Goal: Contribute content: Add original content to the website for others to see

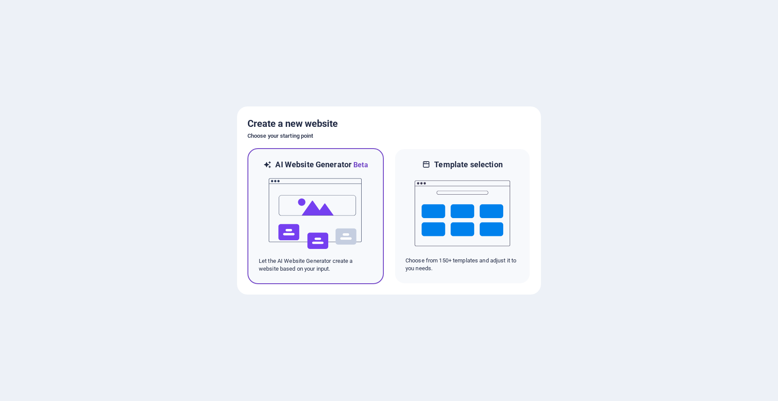
click at [313, 231] on img at bounding box center [315, 213] width 95 height 87
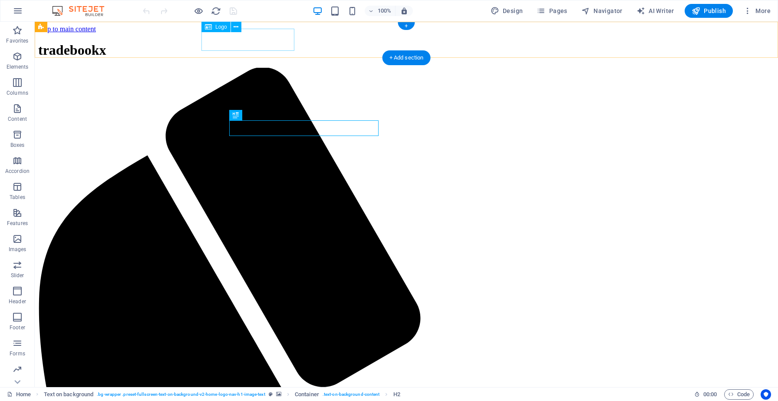
click at [249, 42] on div "tradebookx" at bounding box center [406, 50] width 736 height 16
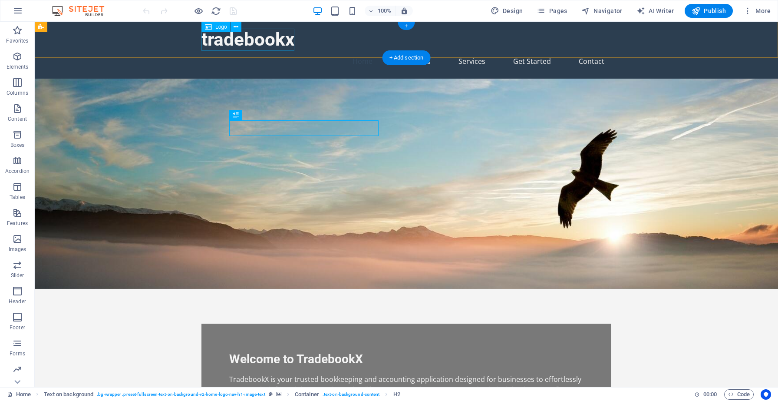
click at [249, 39] on div "tradebookx" at bounding box center [406, 40] width 410 height 22
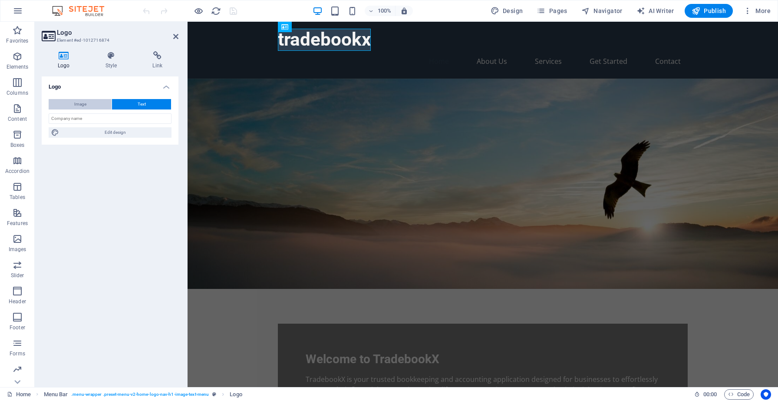
click at [95, 105] on button "Image" at bounding box center [80, 104] width 63 height 10
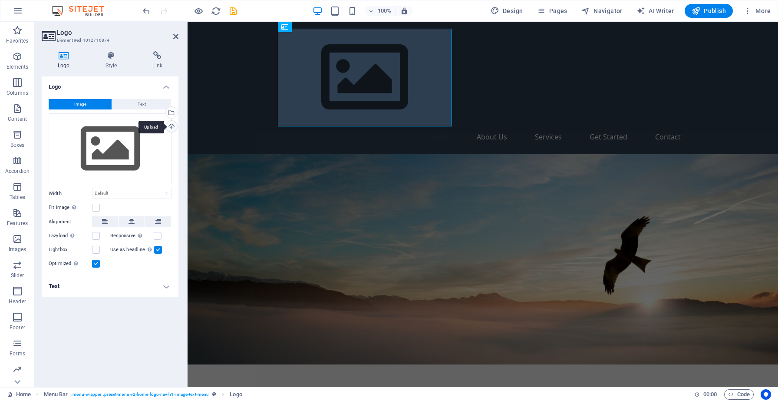
click at [173, 122] on div "Upload" at bounding box center [170, 127] width 13 height 13
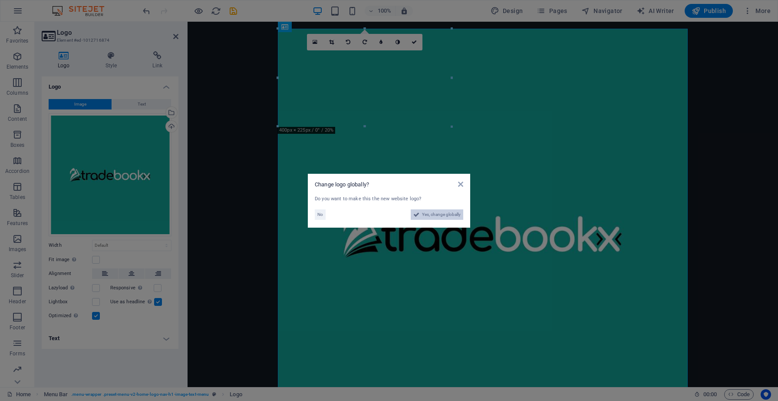
drag, startPoint x: 421, startPoint y: 216, endPoint x: 234, endPoint y: 194, distance: 188.8
click at [422, 216] on span "Yes, change globally" at bounding box center [441, 214] width 39 height 10
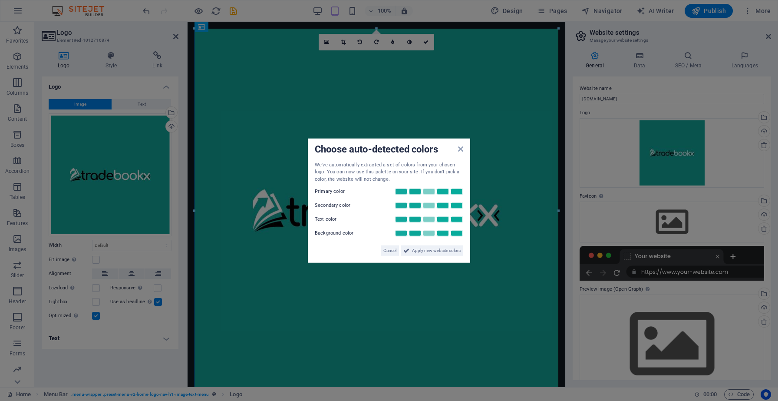
drag, startPoint x: 559, startPoint y: 29, endPoint x: 552, endPoint y: 97, distance: 68.5
click at [552, 97] on aside "Choose auto-detected colors We've automatically extracted a set of colors from …" at bounding box center [389, 200] width 778 height 401
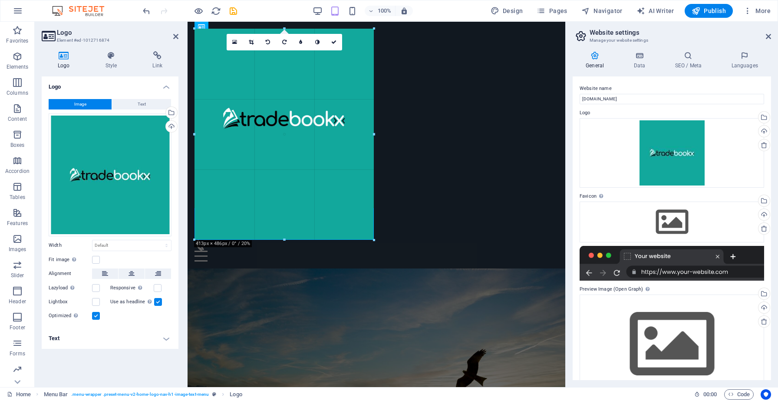
drag, startPoint x: 557, startPoint y: 29, endPoint x: 374, endPoint y: 437, distance: 447.7
type input "413"
select select "px"
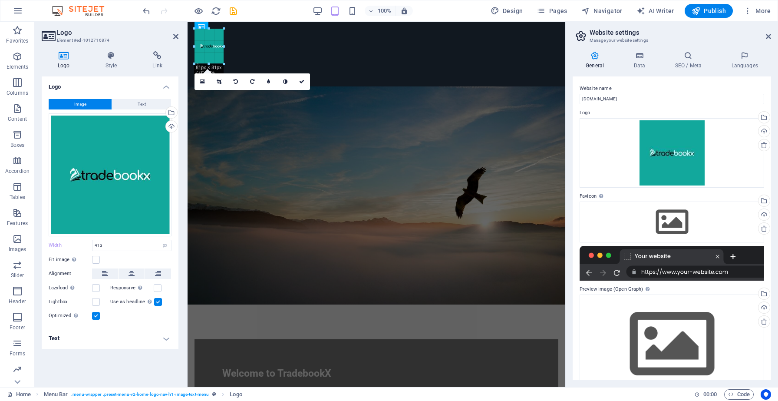
drag, startPoint x: 359, startPoint y: 208, endPoint x: 72, endPoint y: 36, distance: 334.0
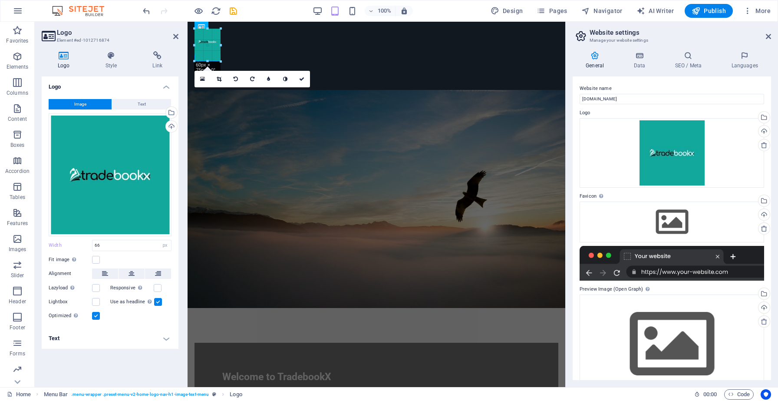
drag, startPoint x: 224, startPoint y: 43, endPoint x: 31, endPoint y: 19, distance: 195.1
type input "59"
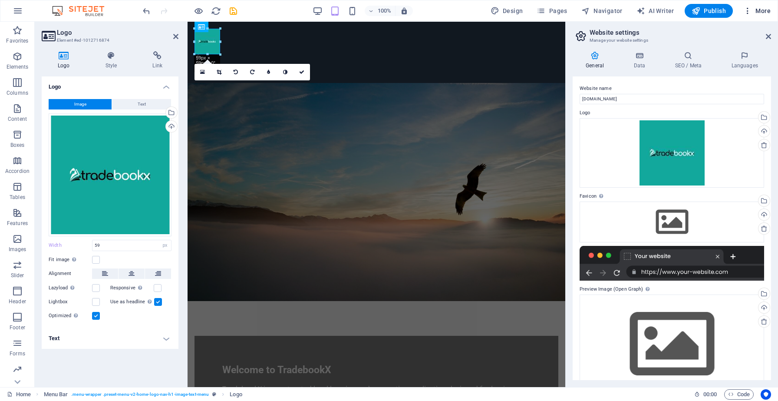
click at [749, 13] on icon "button" at bounding box center [747, 11] width 9 height 9
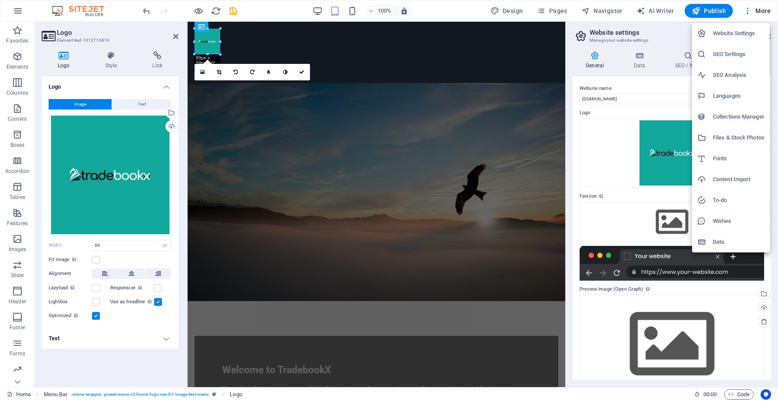
click at [457, 7] on div at bounding box center [389, 200] width 778 height 401
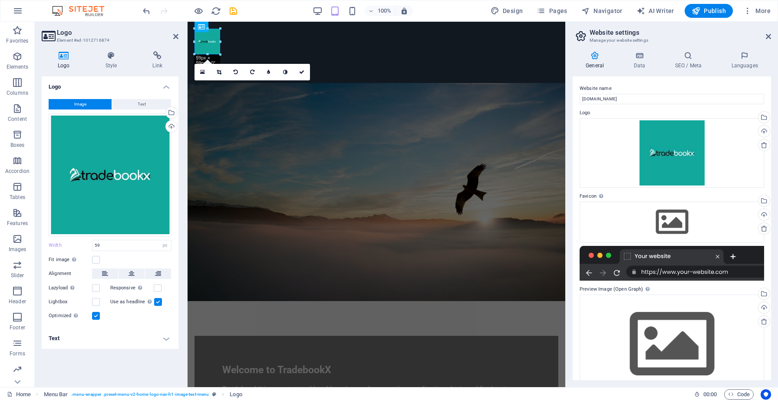
click at [435, 148] on figure at bounding box center [377, 192] width 378 height 218
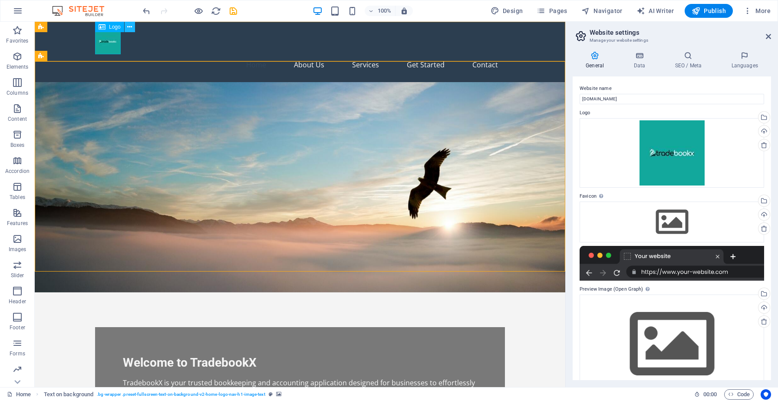
click at [128, 26] on icon at bounding box center [129, 27] width 5 height 9
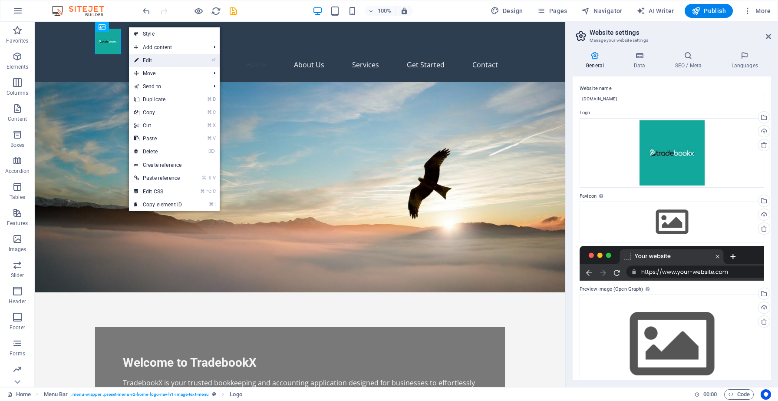
click at [151, 59] on link "⏎ Edit" at bounding box center [158, 60] width 58 height 13
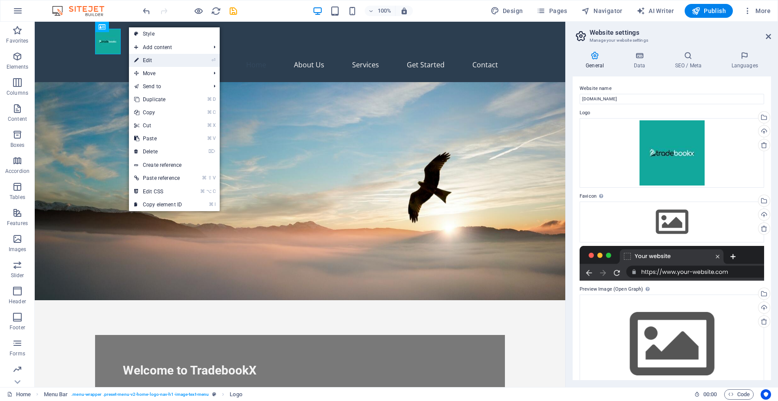
select select "px"
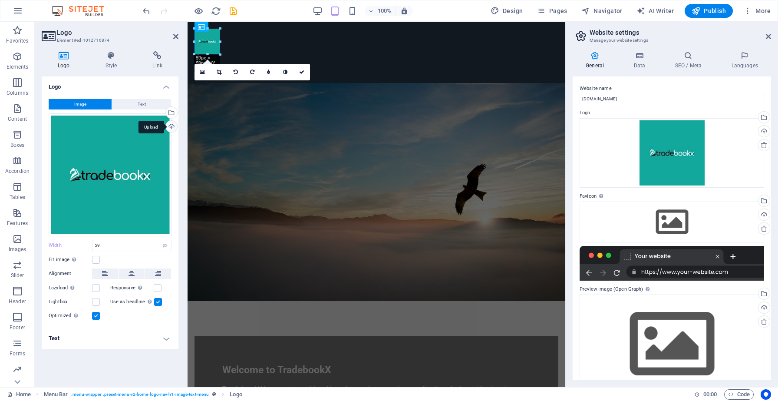
click at [174, 123] on div "Upload" at bounding box center [170, 127] width 13 height 13
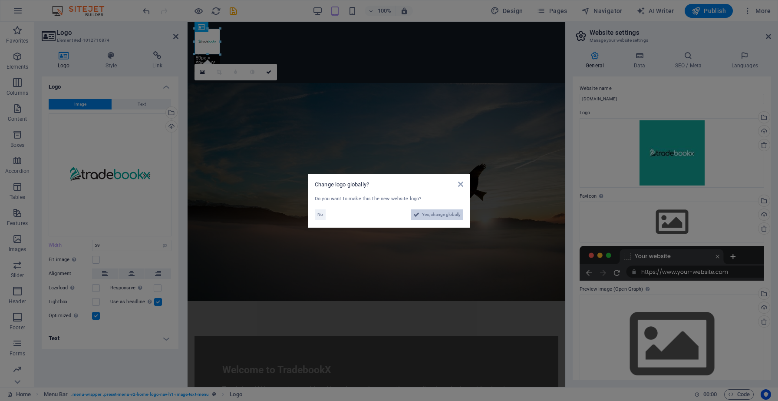
click at [436, 210] on span "Yes, change globally" at bounding box center [441, 214] width 39 height 10
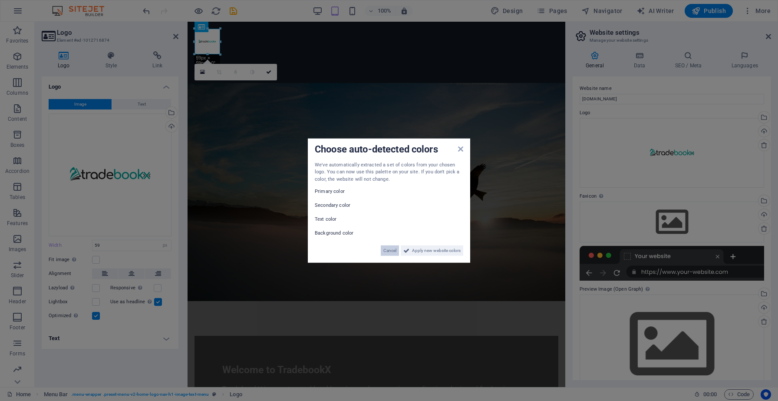
click at [390, 250] on span "Cancel" at bounding box center [389, 250] width 13 height 10
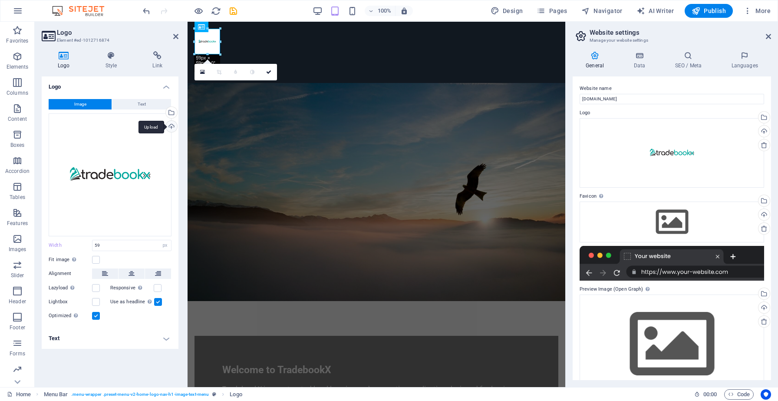
click at [172, 128] on div "Upload" at bounding box center [170, 127] width 13 height 13
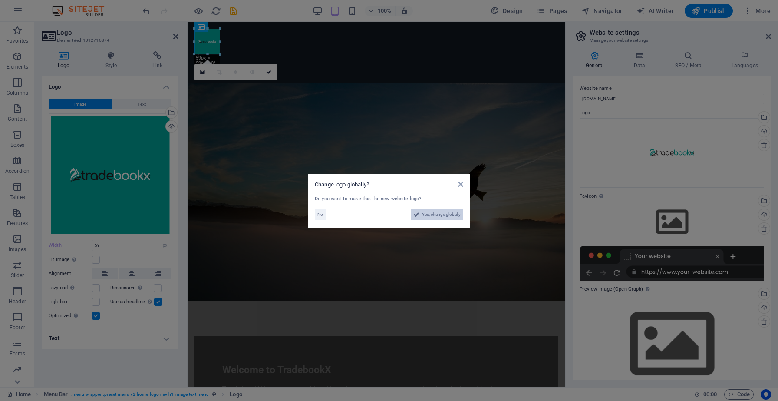
click at [451, 217] on span "Yes, change globally" at bounding box center [441, 214] width 39 height 10
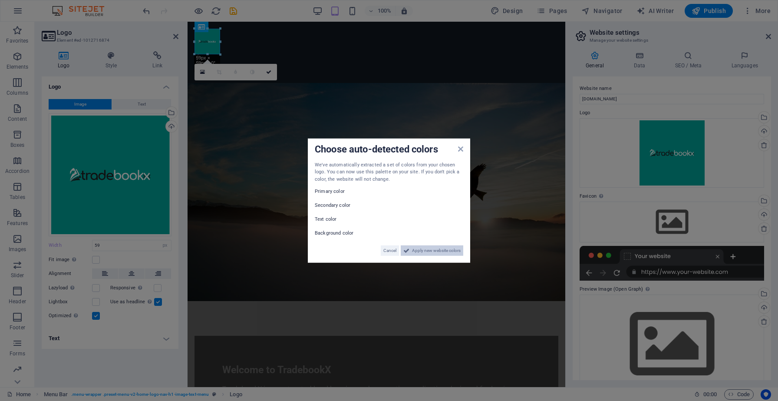
click at [417, 251] on span "Apply new website colors" at bounding box center [436, 250] width 49 height 10
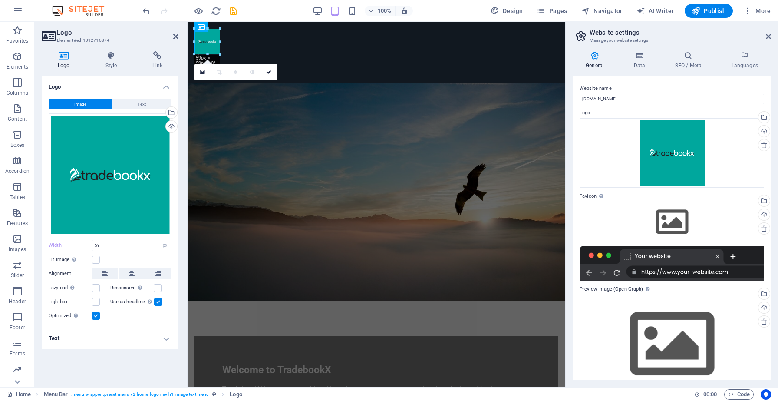
click at [437, 112] on figure at bounding box center [377, 192] width 378 height 218
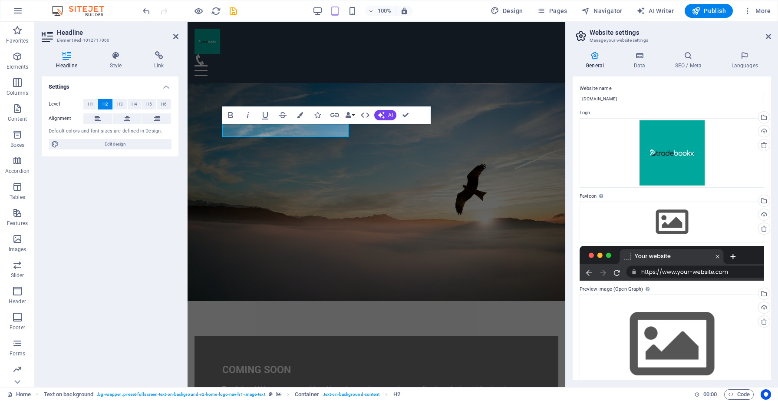
click at [535, 161] on figure at bounding box center [377, 192] width 378 height 218
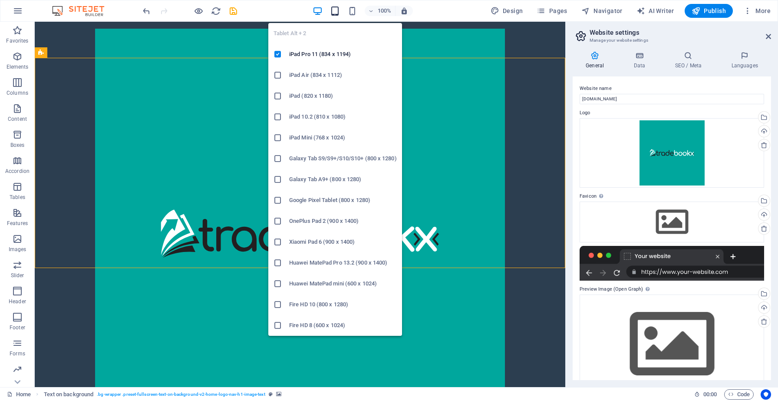
click at [334, 7] on icon "button" at bounding box center [335, 11] width 10 height 10
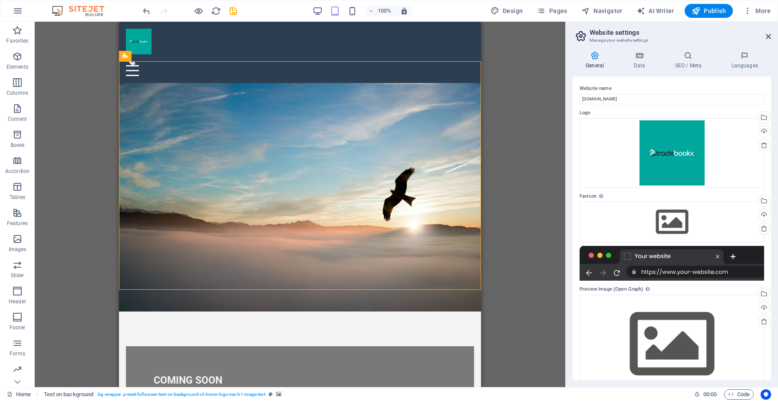
click at [320, 5] on div "100%" at bounding box center [363, 11] width 100 height 14
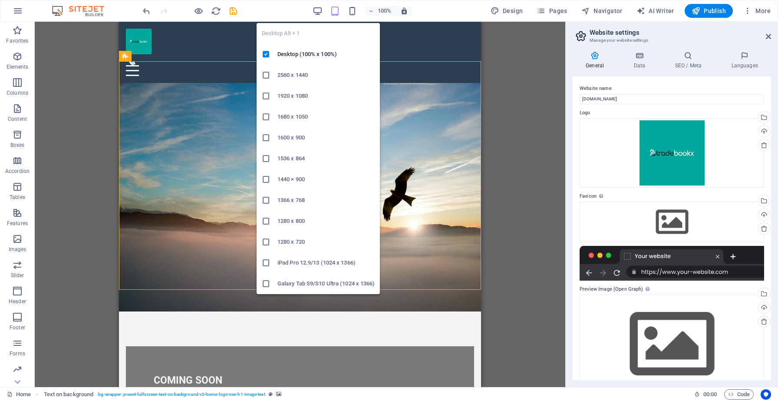
click at [319, 19] on div "Desktop Alt + 1 Desktop (100% x 100%) 2560 x 1440 1920 x 1080 1680 x 1050 1600 …" at bounding box center [318, 155] width 123 height 278
click at [319, 14] on icon "button" at bounding box center [318, 11] width 10 height 10
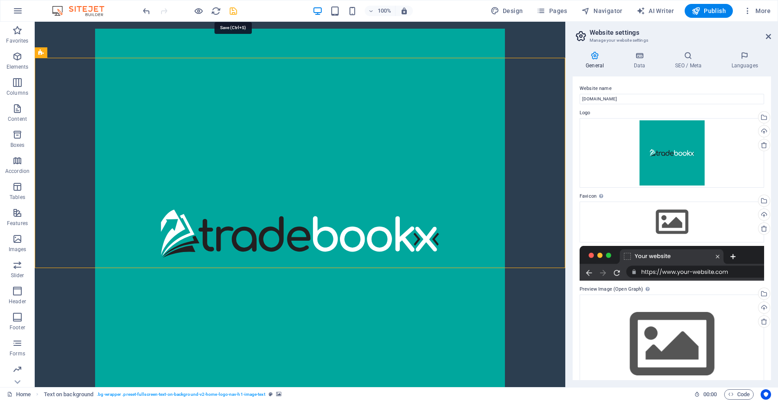
click at [234, 15] on icon "save" at bounding box center [233, 11] width 10 height 10
checkbox input "false"
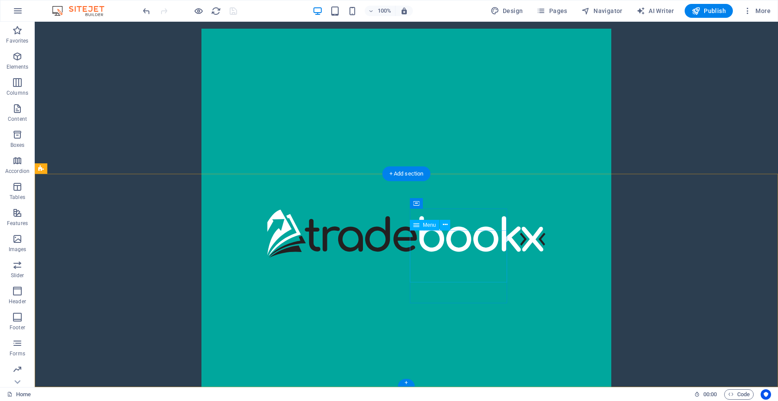
scroll to position [1110, 0]
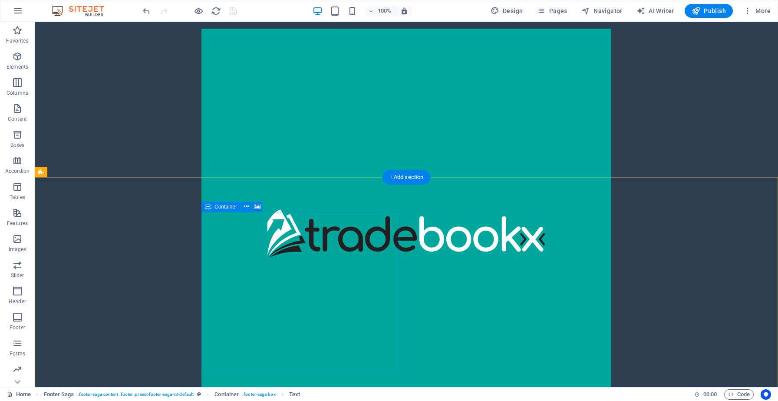
scroll to position [0, 0]
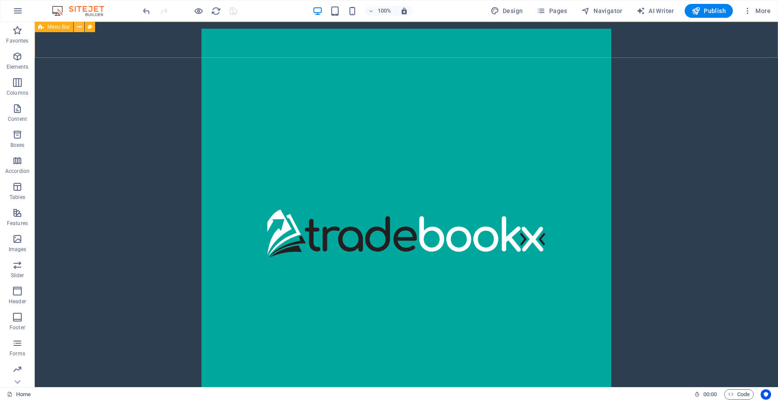
click at [81, 28] on button at bounding box center [79, 27] width 10 height 10
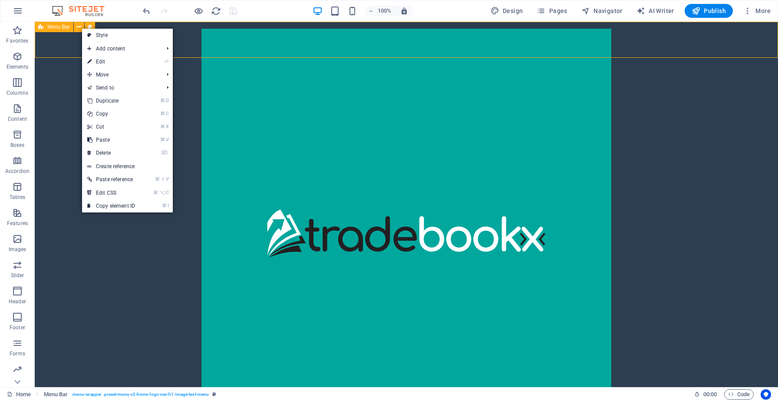
click at [61, 26] on span "Menu Bar" at bounding box center [58, 26] width 23 height 5
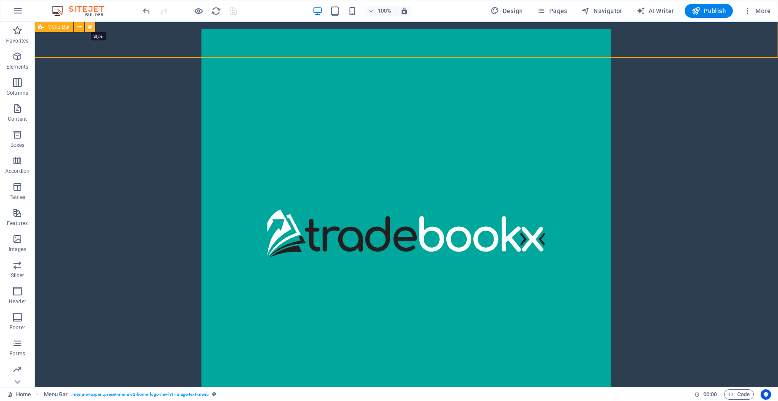
click at [91, 30] on icon at bounding box center [90, 27] width 5 height 9
select select "rem"
select select "preset-menu-v2-home-logo-nav-h1-image-text-menu"
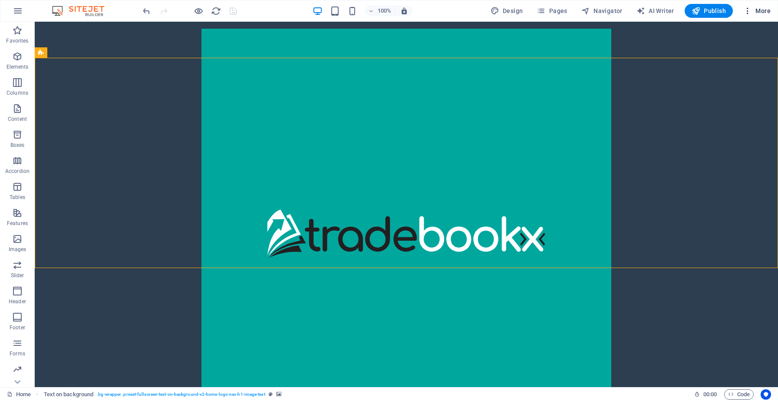
click at [745, 12] on icon "button" at bounding box center [747, 11] width 9 height 9
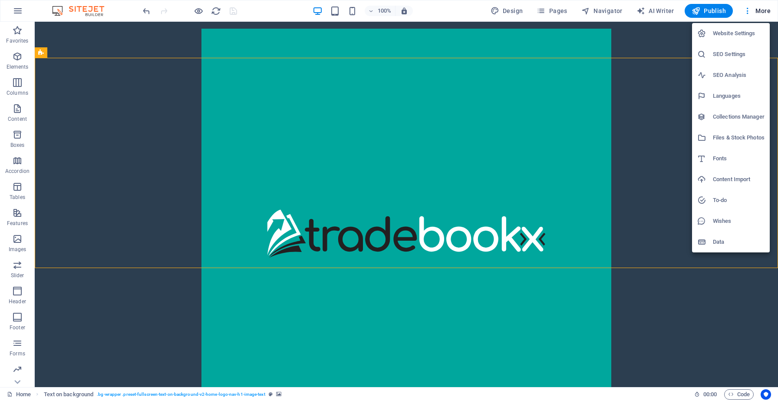
click at [609, 158] on div at bounding box center [389, 200] width 778 height 401
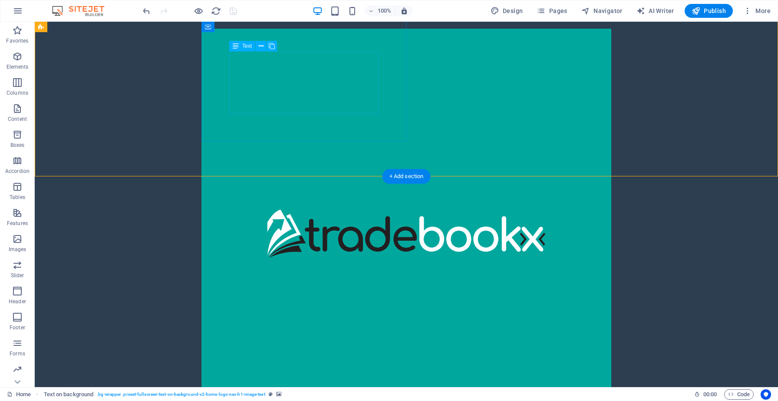
scroll to position [37, 0]
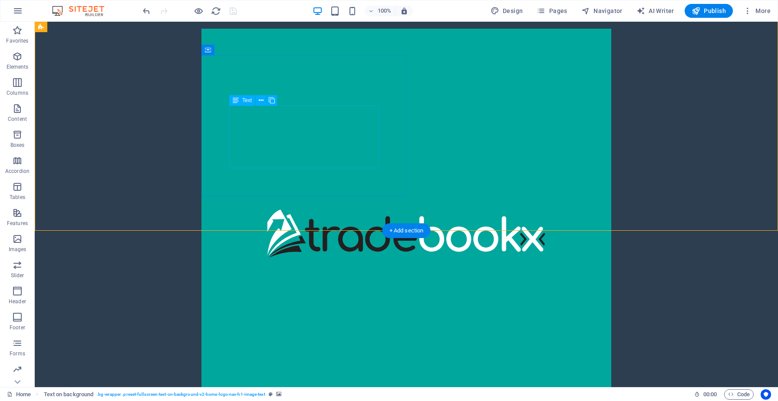
click at [268, 316] on div "TradebookX is your trusted bookkeeping and accounting application designed for …" at bounding box center [406, 331] width 354 height 31
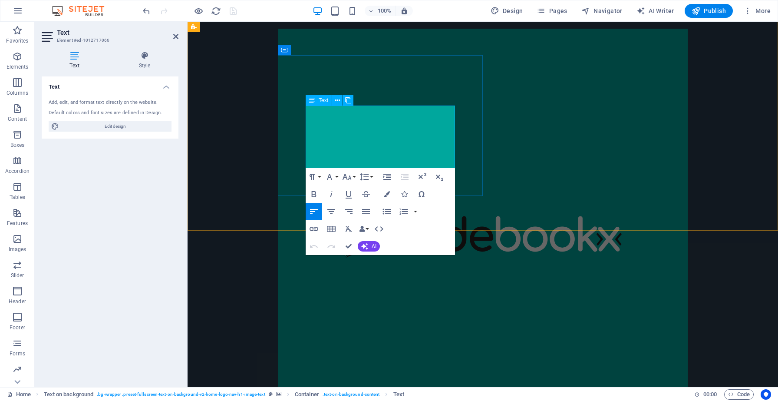
drag, startPoint x: 439, startPoint y: 163, endPoint x: 308, endPoint y: 115, distance: 139.8
click at [308, 289] on p "TradebookX is your trusted bookkeeping and accounting application designed for …" at bounding box center [483, 304] width 354 height 31
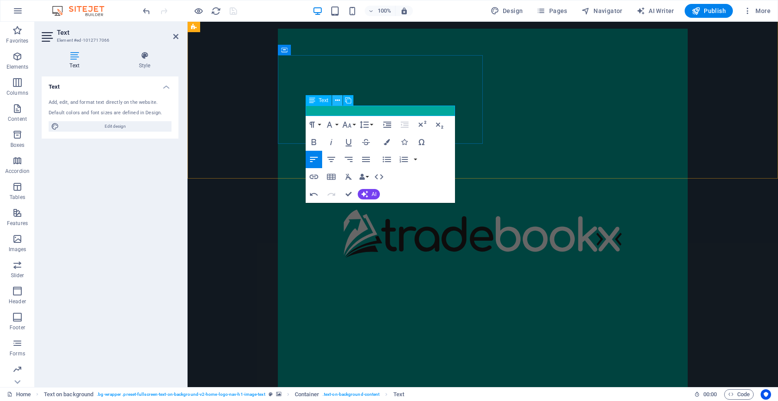
click at [339, 99] on icon at bounding box center [337, 100] width 5 height 9
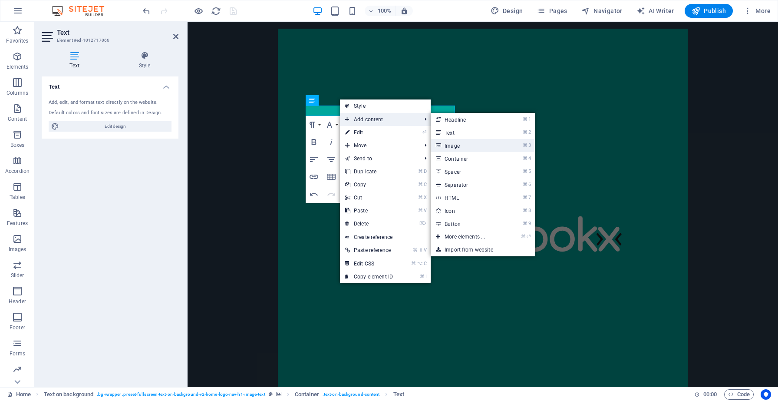
click at [461, 149] on link "⌘ 3 Image" at bounding box center [467, 145] width 72 height 13
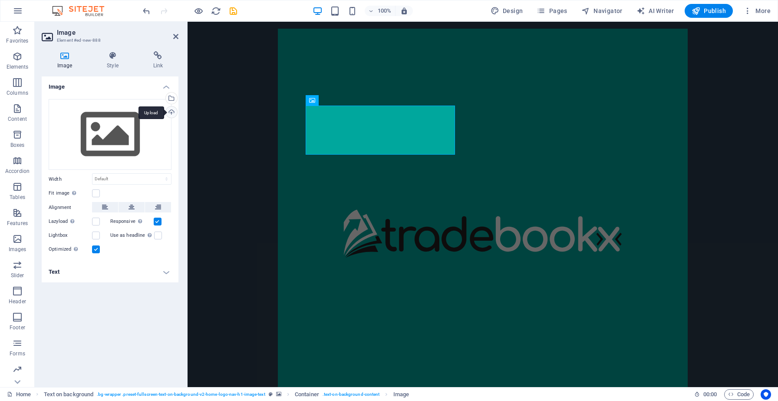
click at [172, 109] on div "Upload" at bounding box center [170, 112] width 13 height 13
click at [596, 81] on figure at bounding box center [483, 117] width 590 height 194
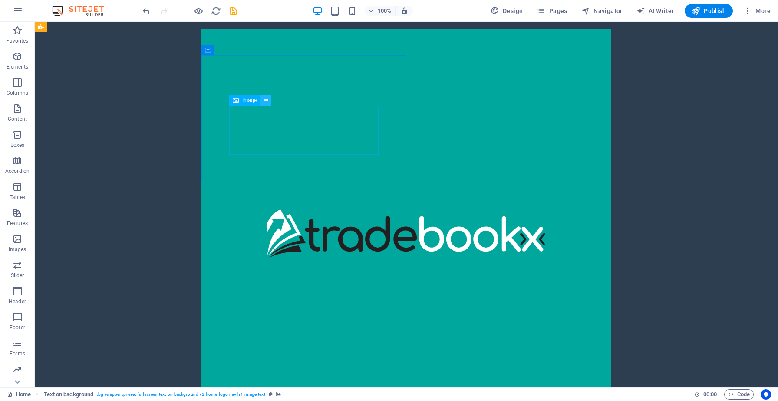
click at [268, 102] on button at bounding box center [265, 100] width 10 height 10
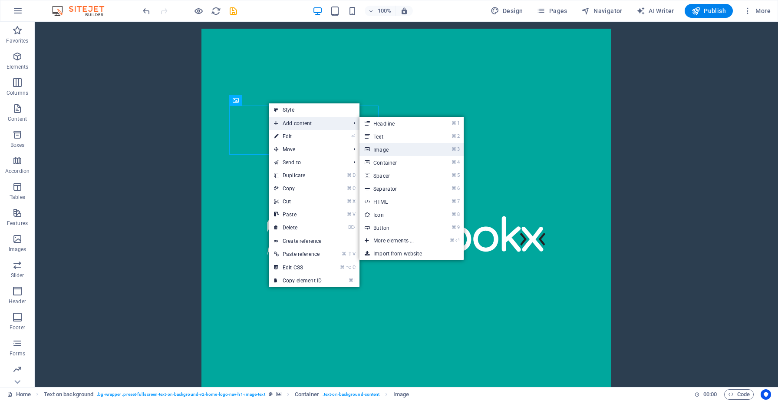
click at [386, 150] on link "⌘ 3 Image" at bounding box center [395, 149] width 72 height 13
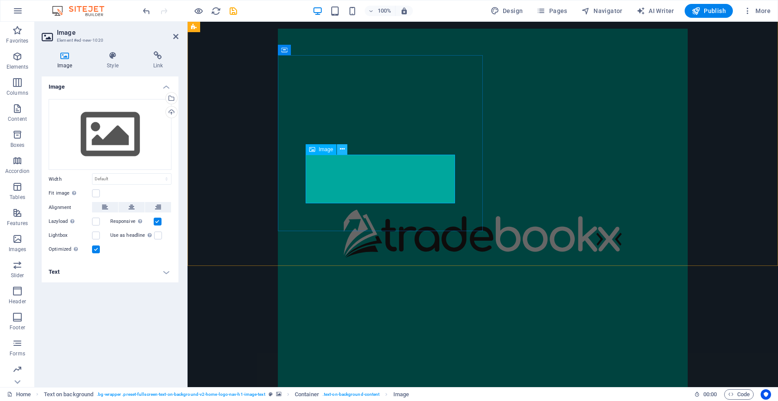
click at [342, 150] on icon at bounding box center [342, 149] width 5 height 9
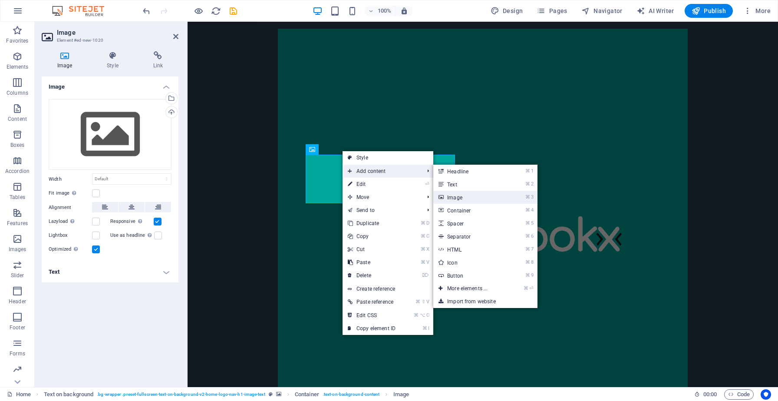
click at [494, 198] on link "⌘ 3 Image" at bounding box center [469, 197] width 72 height 13
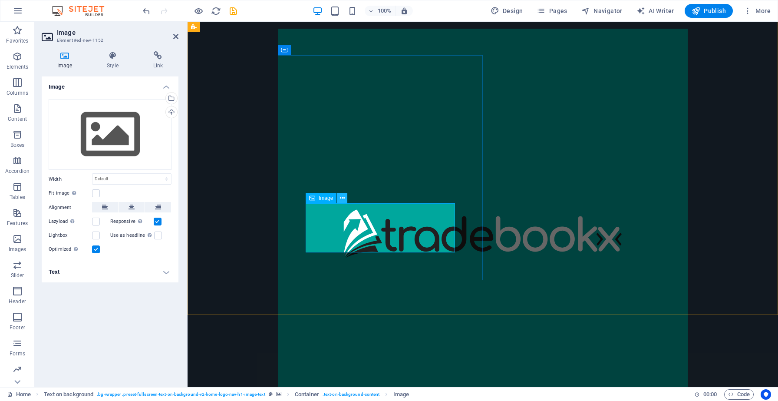
click at [342, 199] on icon at bounding box center [342, 198] width 5 height 9
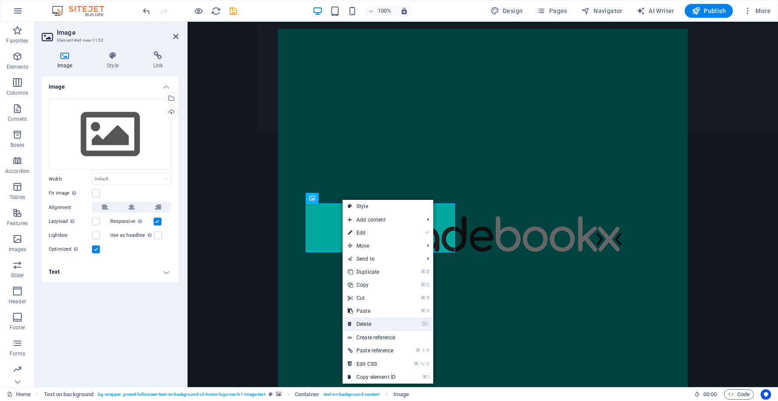
click at [369, 320] on link "⌦ Delete" at bounding box center [371, 323] width 58 height 13
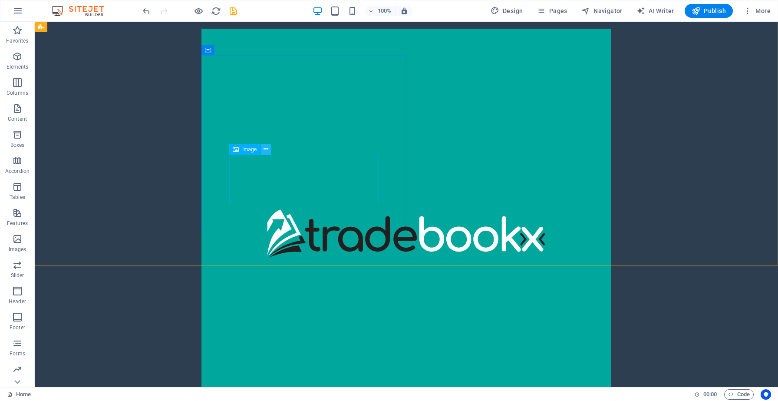
click at [270, 151] on button at bounding box center [265, 149] width 10 height 10
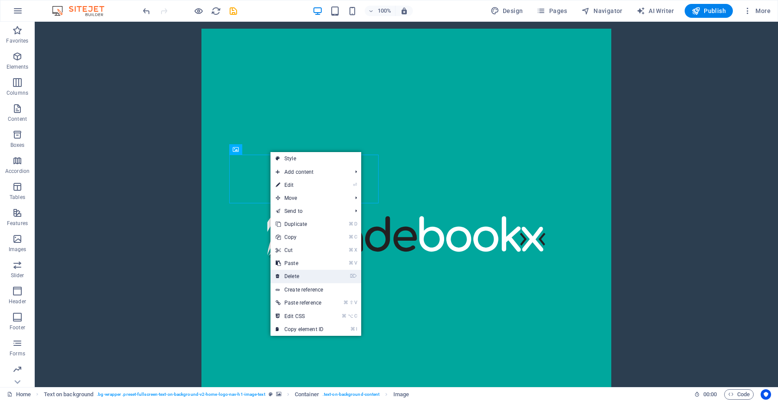
click at [303, 273] on link "⌦ Delete" at bounding box center [299, 276] width 58 height 13
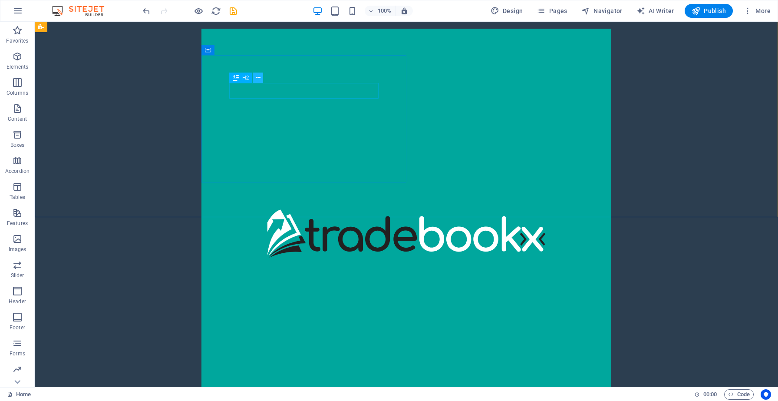
click at [260, 81] on button at bounding box center [258, 77] width 10 height 10
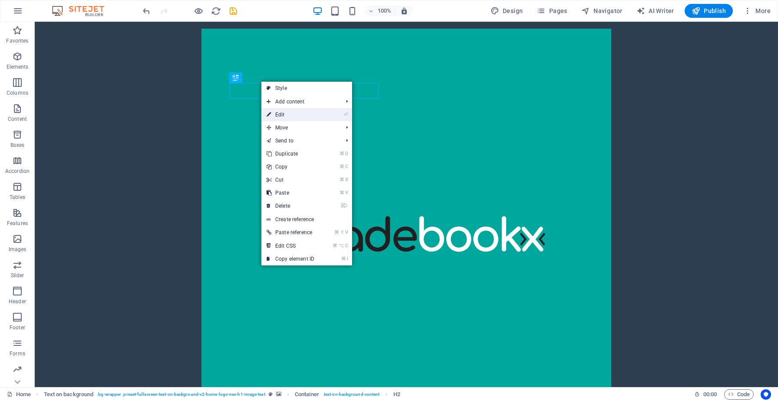
click at [282, 116] on link "⏎ Edit" at bounding box center [290, 114] width 58 height 13
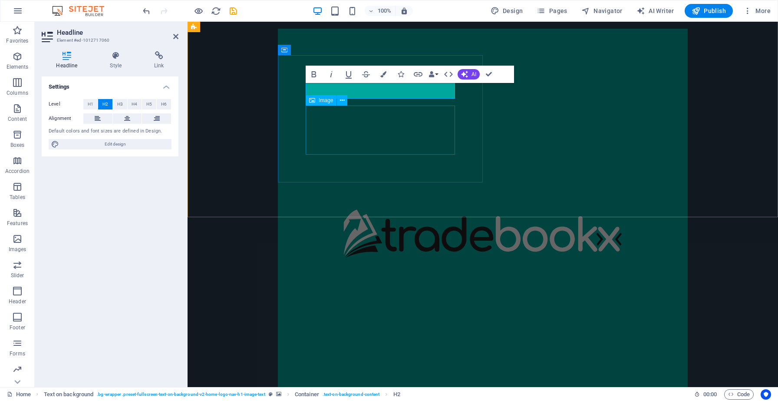
click at [332, 323] on figure at bounding box center [483, 372] width 354 height 98
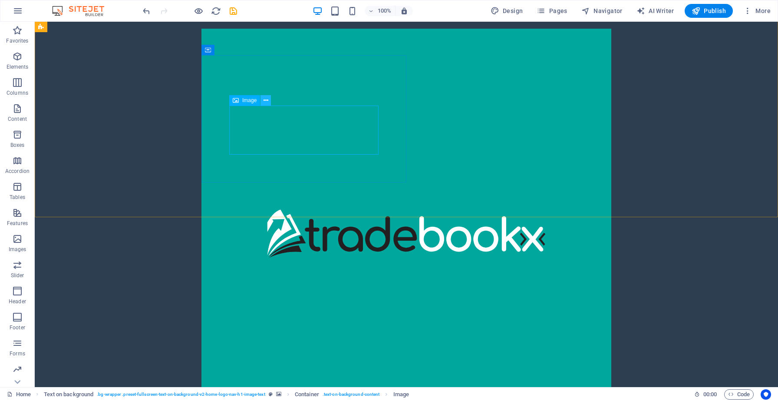
click at [267, 103] on icon at bounding box center [265, 100] width 5 height 9
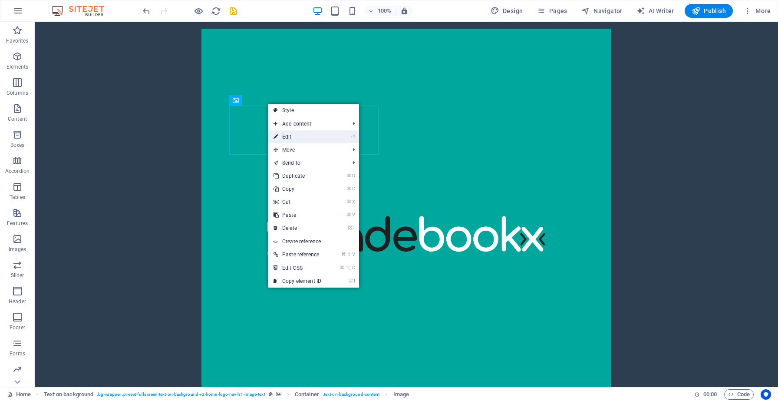
click at [350, 137] on li "⏎ Edit" at bounding box center [313, 136] width 91 height 13
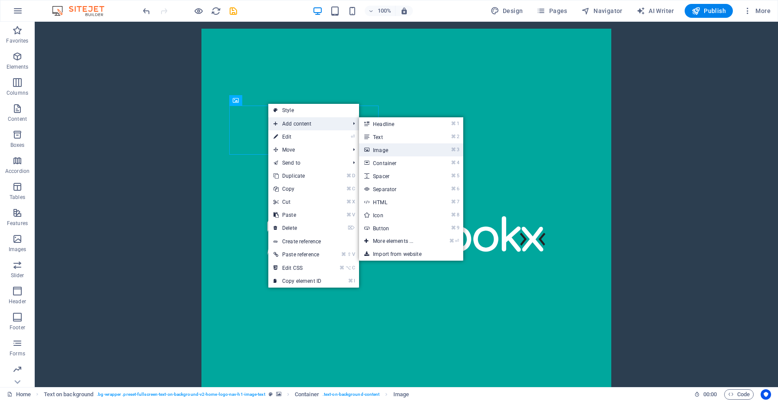
click at [381, 148] on link "⌘ 3 Image" at bounding box center [395, 149] width 72 height 13
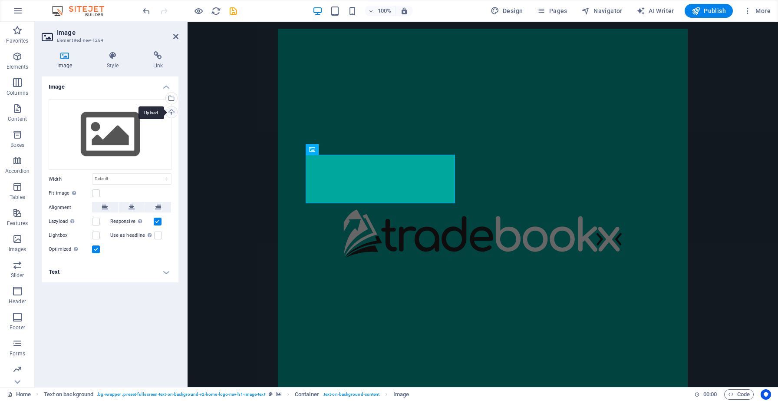
click at [171, 114] on div "Upload" at bounding box center [170, 112] width 13 height 13
click at [234, 10] on icon "save" at bounding box center [233, 11] width 10 height 10
checkbox input "false"
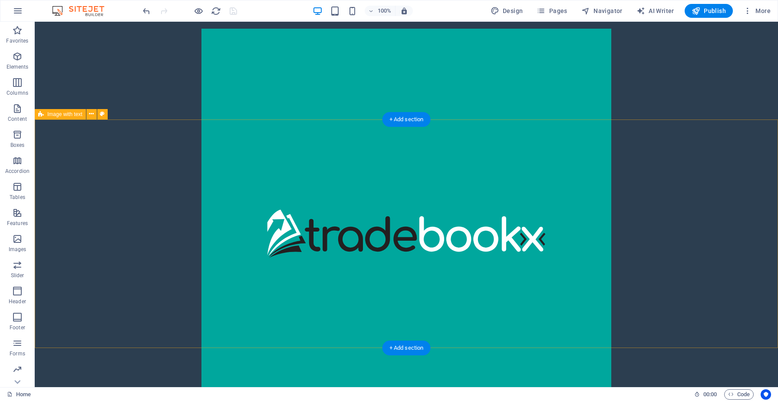
scroll to position [0, 0]
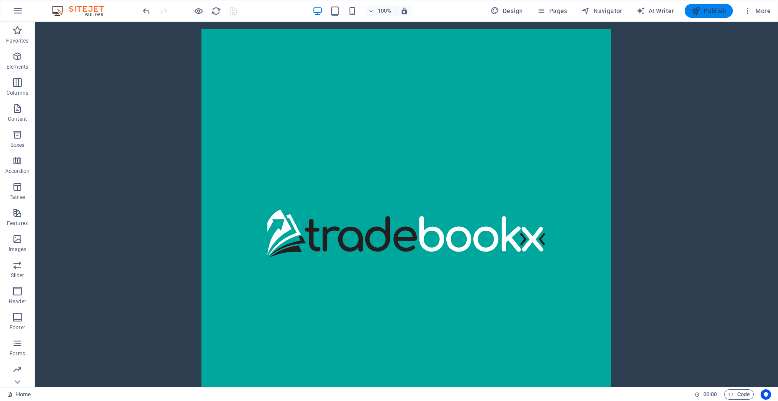
click at [708, 6] on button "Publish" at bounding box center [709, 11] width 48 height 14
